Goal: Information Seeking & Learning: Learn about a topic

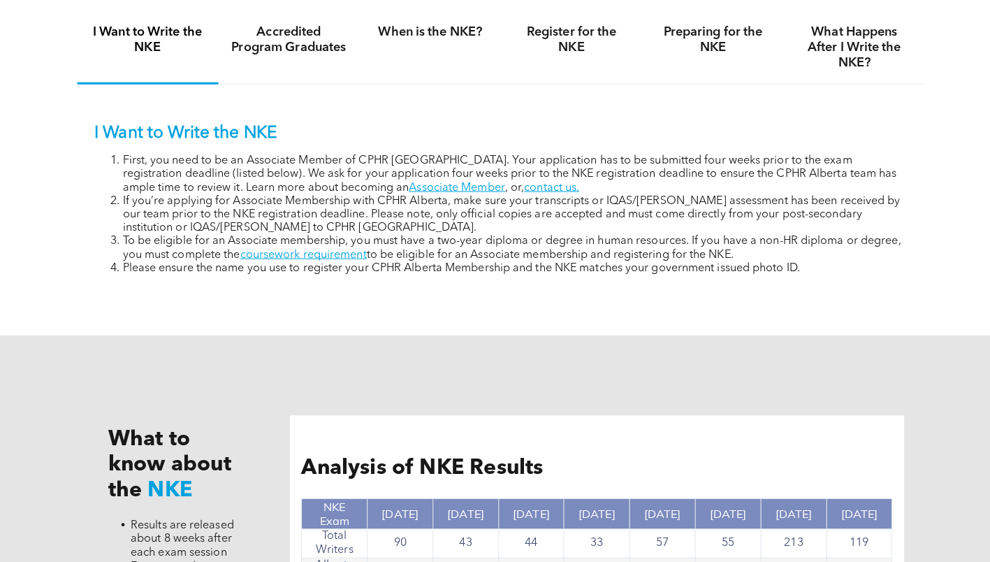
scroll to position [760, 0]
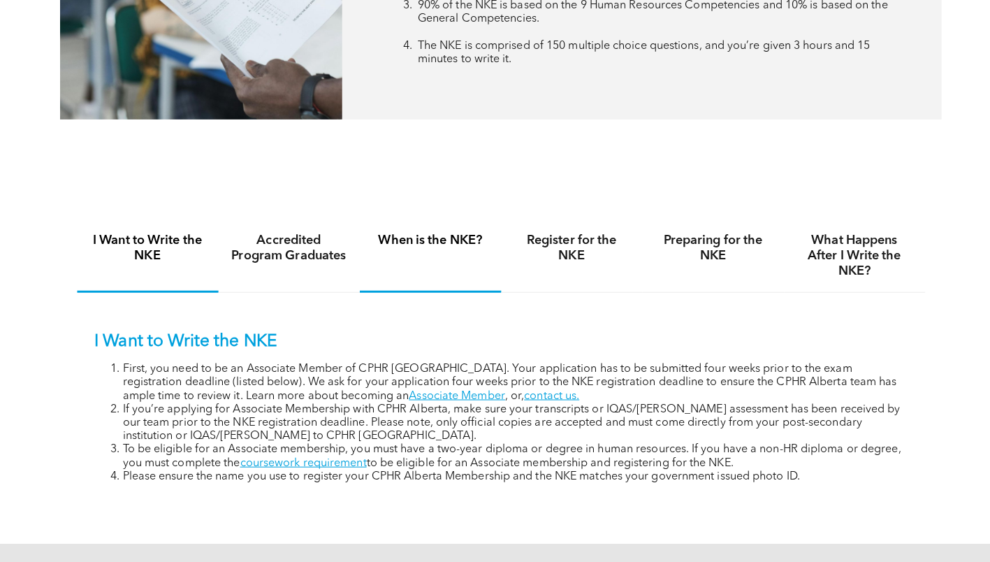
drag, startPoint x: 406, startPoint y: 242, endPoint x: 372, endPoint y: 269, distance: 43.8
click at [406, 242] on h4 "When is the NKE?" at bounding box center [425, 237] width 115 height 15
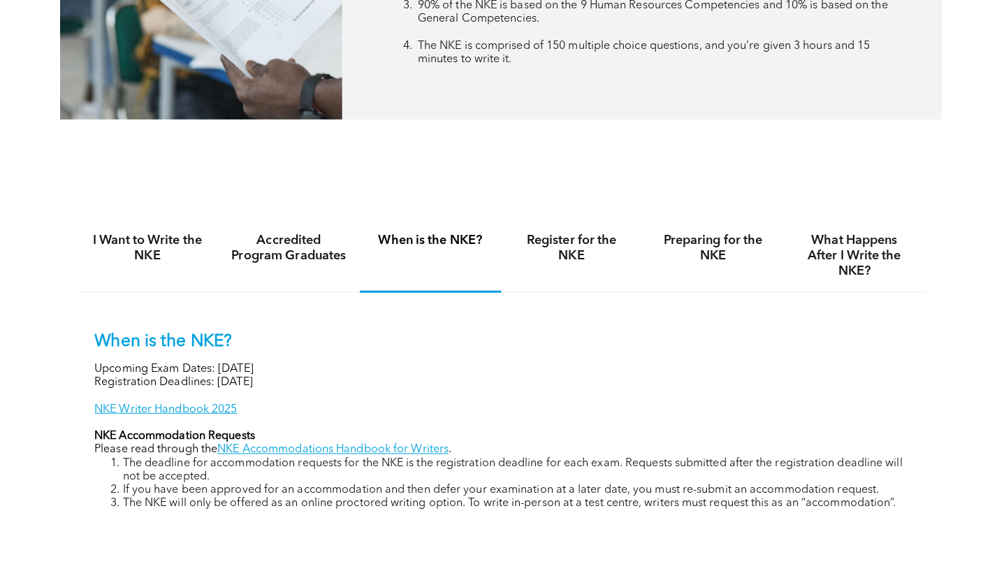
click at [169, 396] on div "When is the NKE? Upcoming Exam Dates: [DATE] Registration Deadlines: [DATE] NKE…" at bounding box center [496, 416] width 804 height 177
click at [170, 404] on link "NKE Writer Handbook 2025" at bounding box center [164, 404] width 141 height 11
click at [664, 275] on div "Preparing for the NKE" at bounding box center [705, 253] width 140 height 72
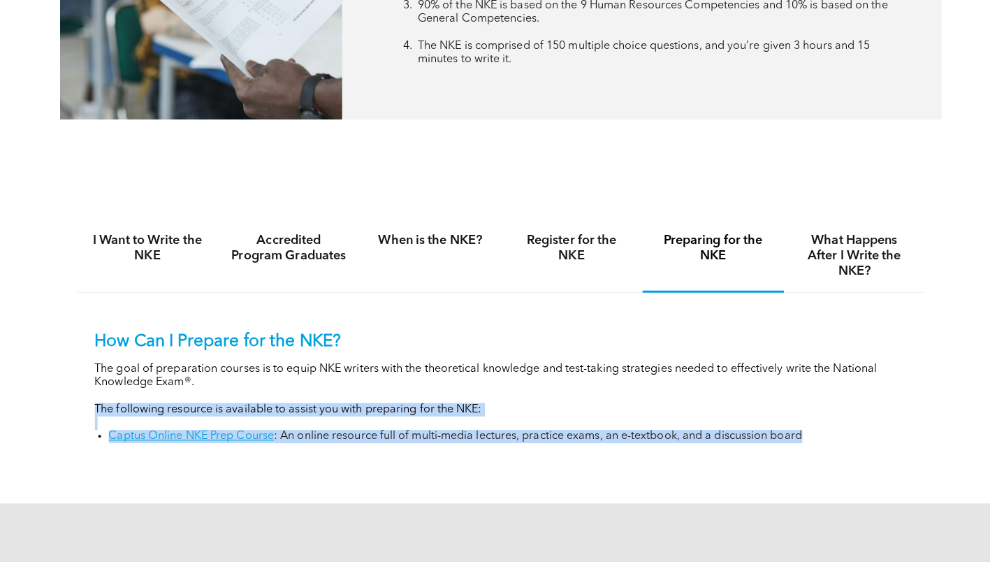
drag, startPoint x: 197, startPoint y: 401, endPoint x: 875, endPoint y: 443, distance: 679.3
click at [875, 443] on div "How Can I Prepare for the NKE? The goal of preparation courses is to equip NKE …" at bounding box center [495, 372] width 839 height 166
copy div "The following resource is available to assist you with preparing for the NKE: C…"
click at [402, 406] on p "The following resource is available to assist you with preparing for the NKE:" at bounding box center [496, 404] width 804 height 13
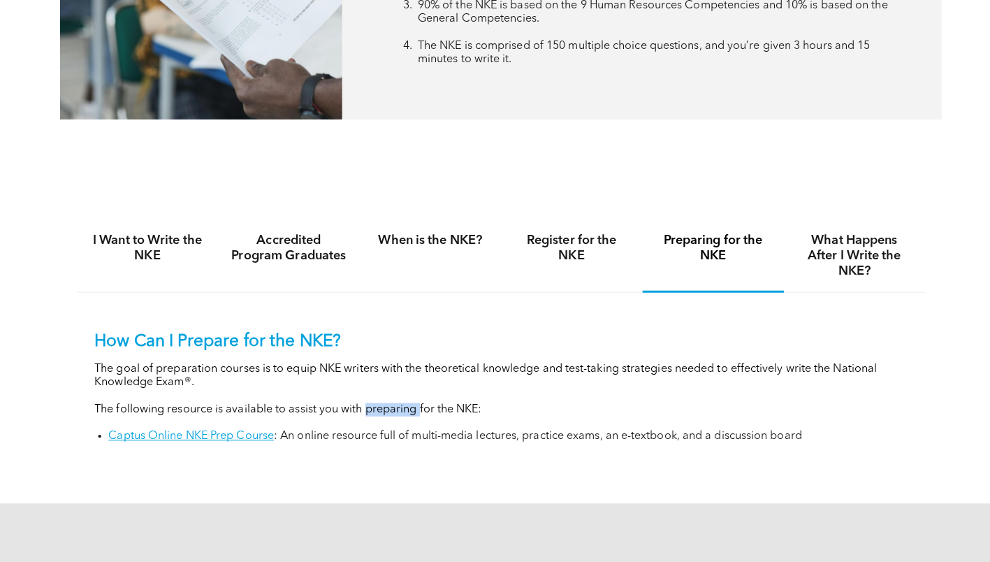
click at [402, 406] on p "The following resource is available to assist you with preparing for the NKE:" at bounding box center [496, 404] width 804 height 13
click at [502, 431] on li "Captus Online NKE Prep Course : An online resource full of multi-media lectures…" at bounding box center [503, 431] width 790 height 13
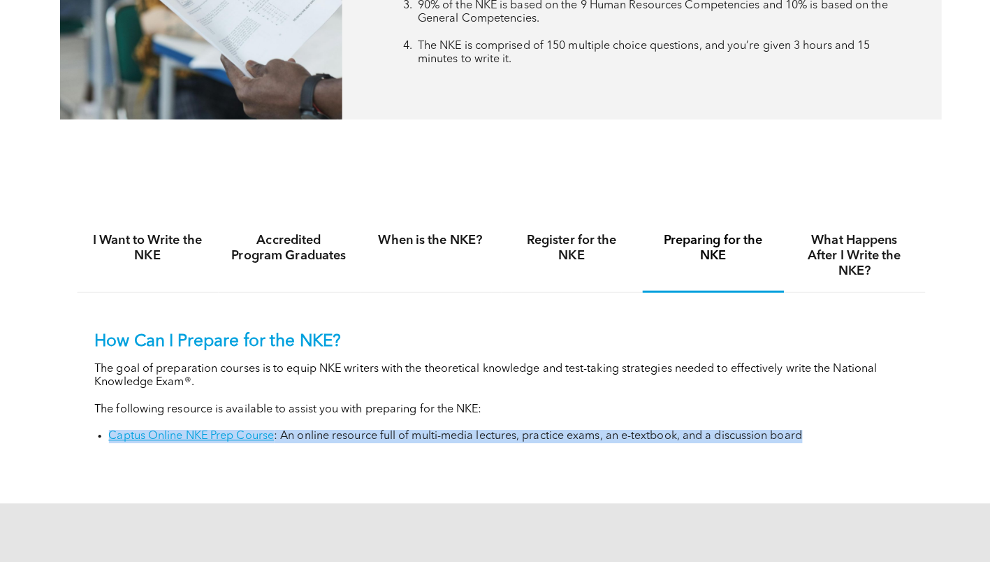
click at [502, 431] on li "Captus Online NKE Prep Course : An online resource full of multi-media lectures…" at bounding box center [503, 431] width 790 height 13
copy div "Captus Online NKE Prep Course : An online resource full of multi-media lectures…"
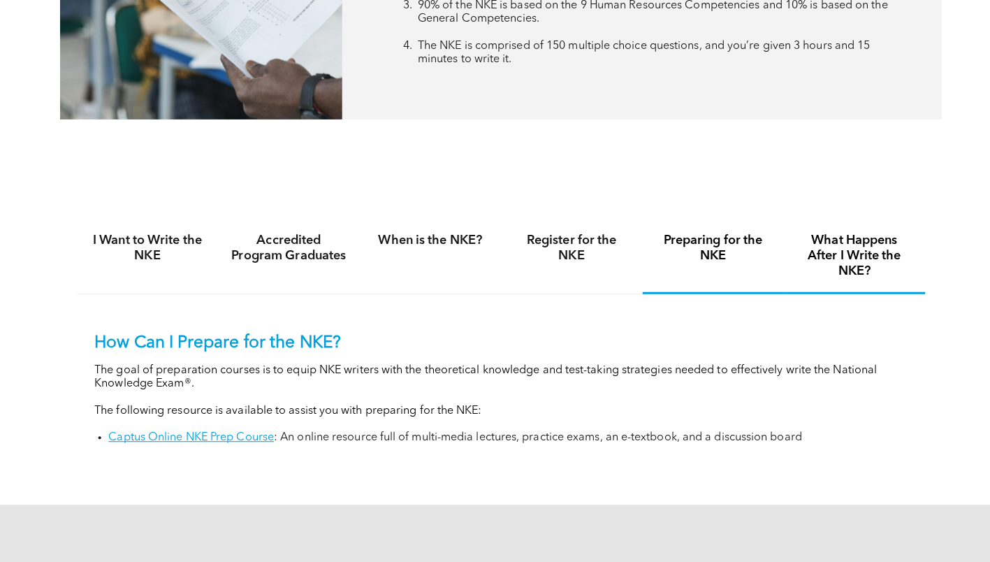
click at [818, 250] on h4 "What Happens After I Write the NKE?" at bounding box center [845, 253] width 115 height 46
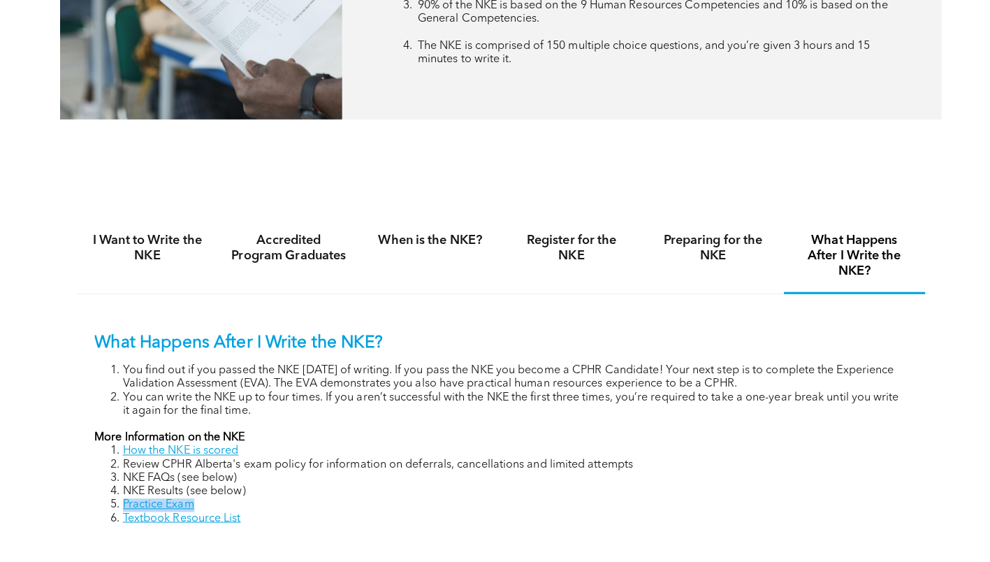
drag, startPoint x: 197, startPoint y: 495, endPoint x: 114, endPoint y: 492, distance: 83.2
click at [122, 493] on li "Practice Exam" at bounding box center [510, 499] width 776 height 13
copy link "Practice Exam"
drag, startPoint x: 261, startPoint y: 517, endPoint x: 122, endPoint y: 512, distance: 139.2
click at [122, 512] on li "Textbook Resource List" at bounding box center [510, 512] width 776 height 13
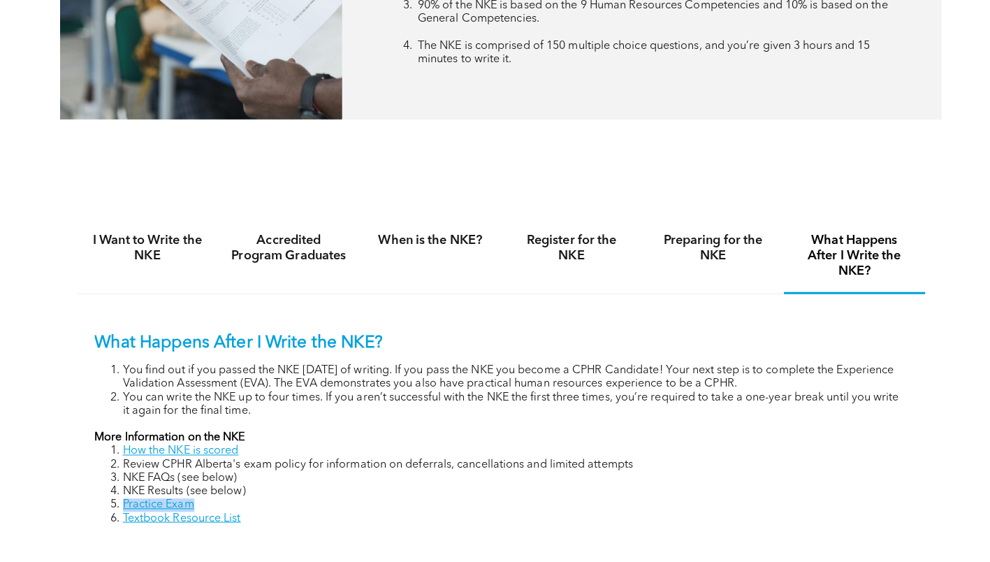
copy link "Textbook Resource List"
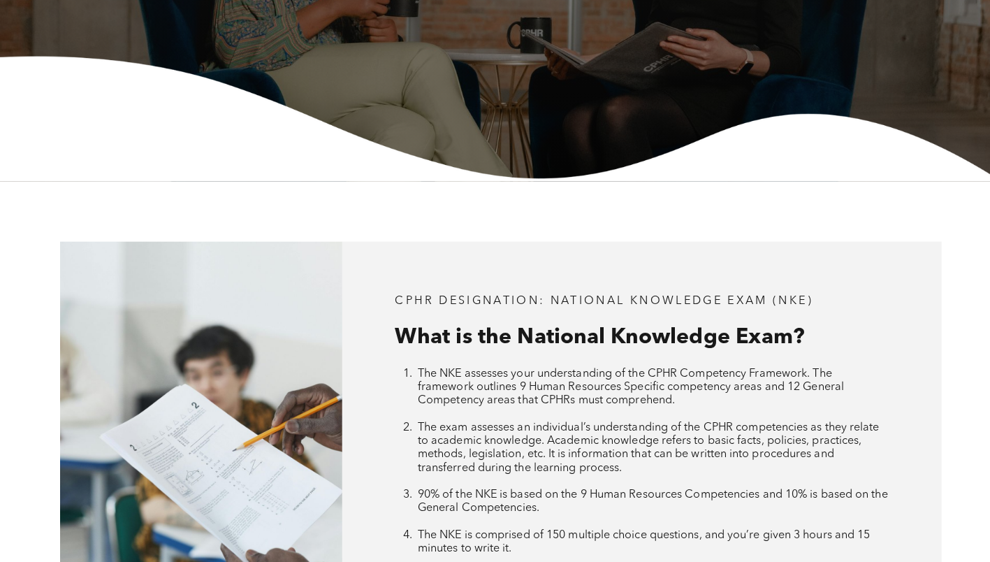
scroll to position [0, 0]
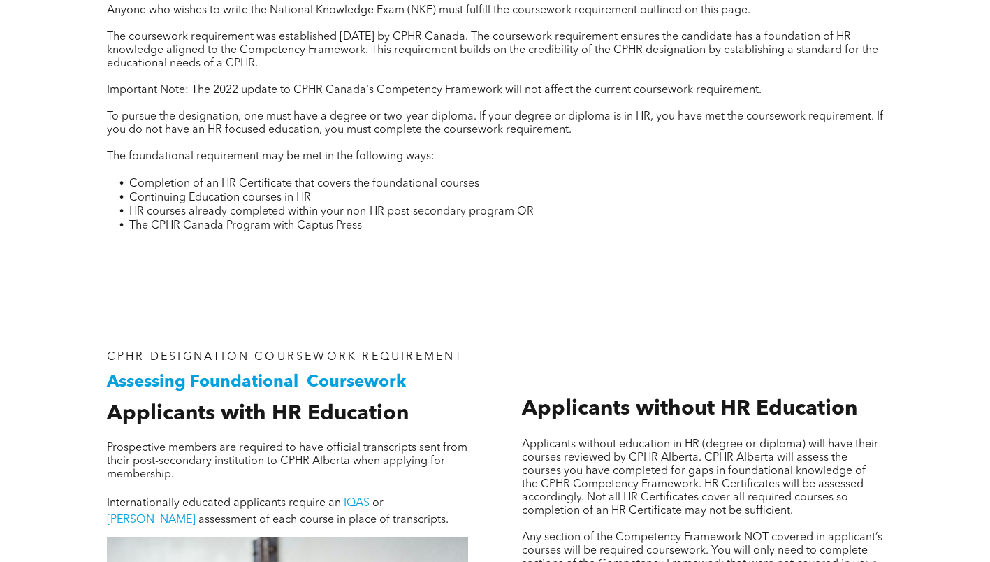
scroll to position [629, 0]
